Goal: Use online tool/utility: Utilize a website feature to perform a specific function

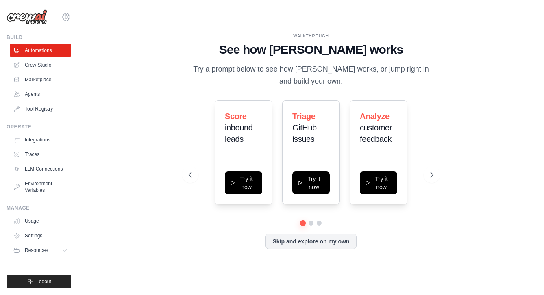
click at [67, 17] on icon at bounding box center [66, 17] width 10 height 10
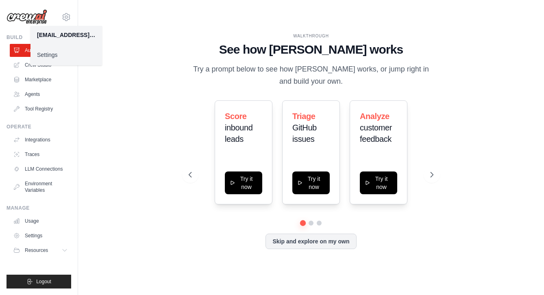
click at [143, 31] on div "WALKTHROUGH See how [PERSON_NAME] works Try a prompt below to see how [PERSON_N…" at bounding box center [311, 147] width 440 height 279
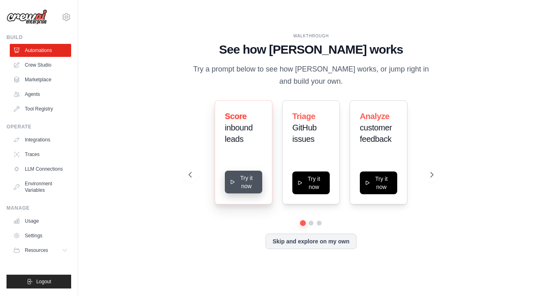
click at [247, 182] on button "Try it now" at bounding box center [243, 182] width 37 height 23
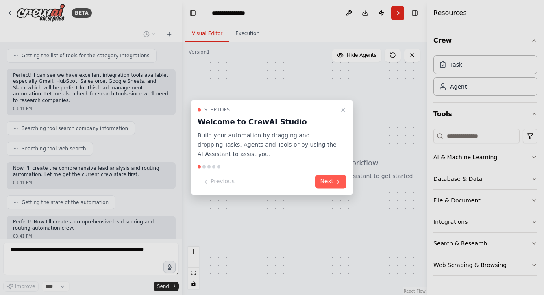
scroll to position [241, 0]
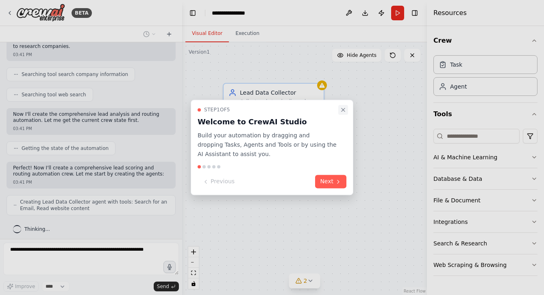
click at [342, 110] on icon "Close walkthrough" at bounding box center [342, 109] width 3 height 3
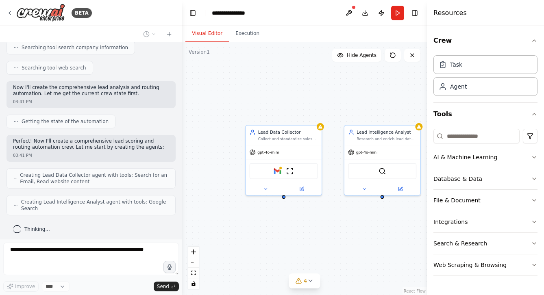
scroll to position [288, 0]
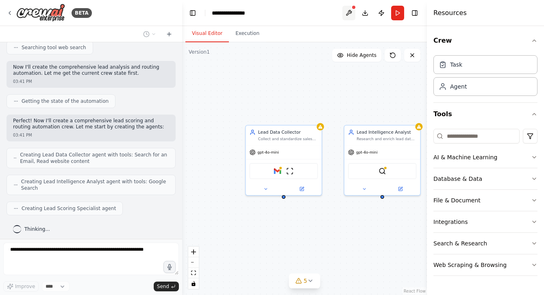
click at [350, 12] on button at bounding box center [348, 13] width 13 height 15
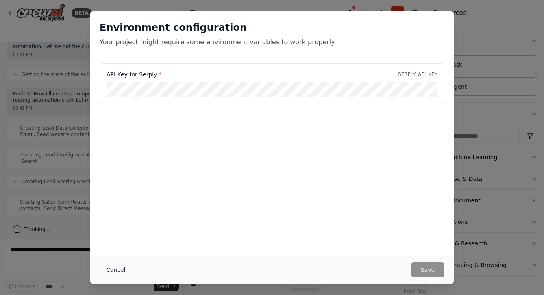
click at [112, 270] on button "Cancel" at bounding box center [116, 269] width 32 height 15
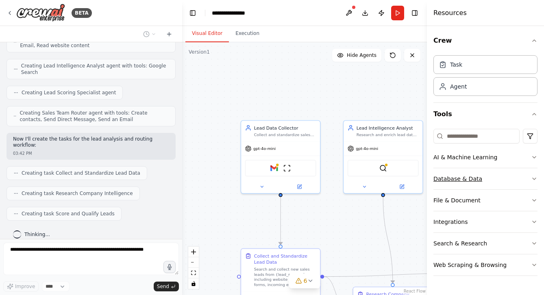
scroll to position [0, 0]
click at [472, 181] on button "Database & Data" at bounding box center [485, 178] width 104 height 21
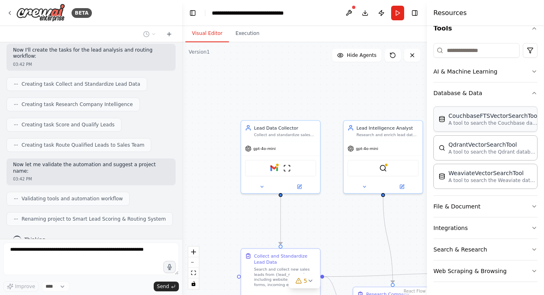
scroll to position [86, 0]
click at [477, 232] on button "Integrations" at bounding box center [485, 227] width 104 height 21
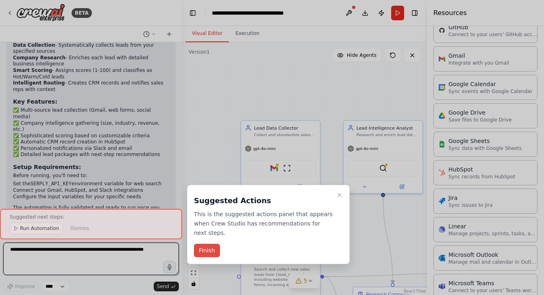
scroll to position [814, 0]
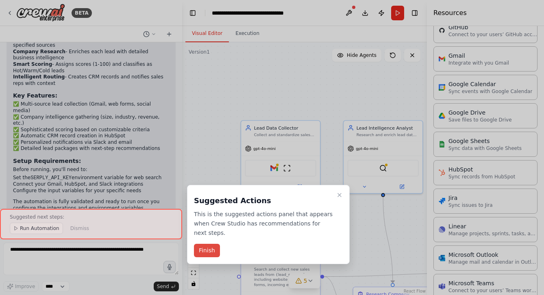
click at [209, 250] on button "Finish" at bounding box center [207, 250] width 26 height 13
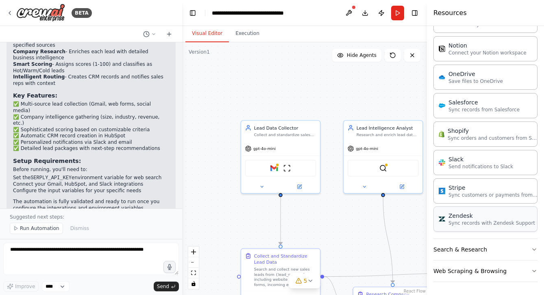
scroll to position [689, 0]
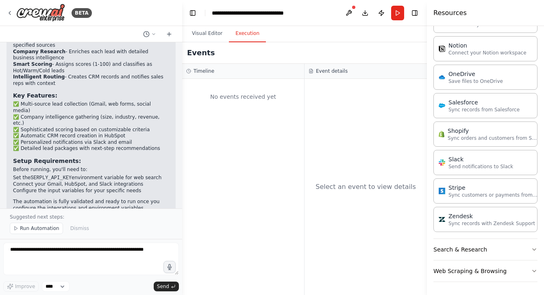
click at [246, 34] on button "Execution" at bounding box center [247, 33] width 37 height 17
click at [52, 232] on button "Run Automation" at bounding box center [36, 228] width 53 height 11
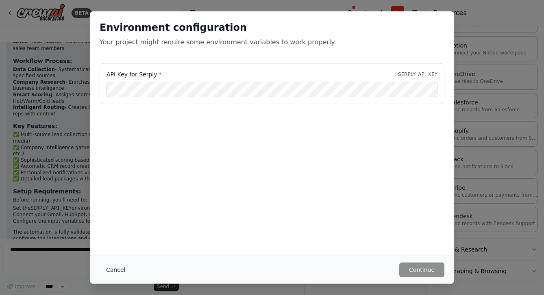
click at [116, 272] on button "Cancel" at bounding box center [116, 269] width 32 height 15
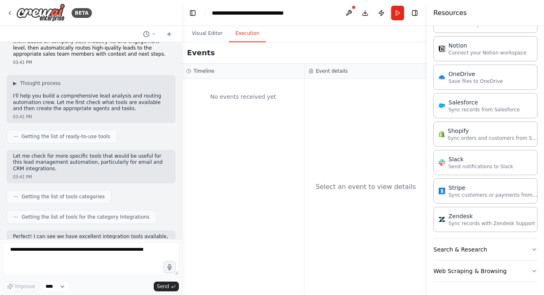
scroll to position [24, 0]
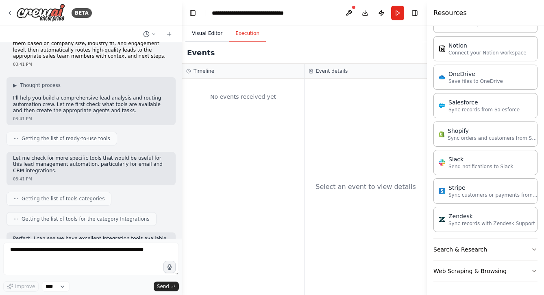
click at [214, 30] on button "Visual Editor" at bounding box center [206, 33] width 43 height 17
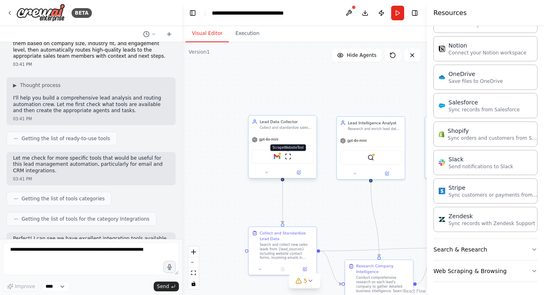
click at [290, 158] on img at bounding box center [287, 156] width 6 height 6
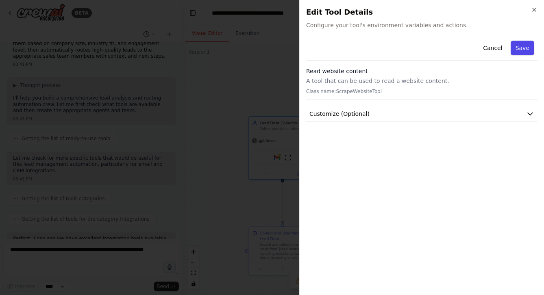
click at [524, 48] on button "Save" at bounding box center [522, 48] width 24 height 15
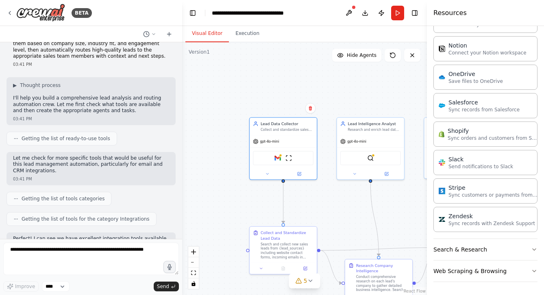
scroll to position [0, 0]
click at [299, 280] on icon at bounding box center [299, 280] width 0 height 1
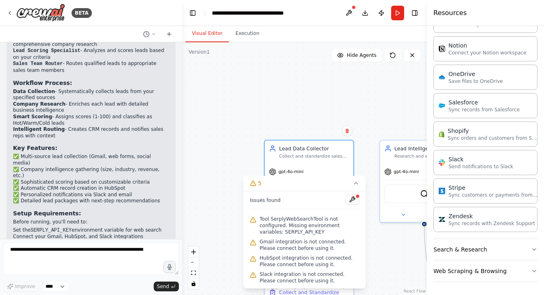
click at [203, 94] on div ".deletable-edge-delete-btn { width: 20px; height: 20px; border: 0px solid #ffff…" at bounding box center [304, 168] width 245 height 253
